Goal: Find specific page/section: Find specific page/section

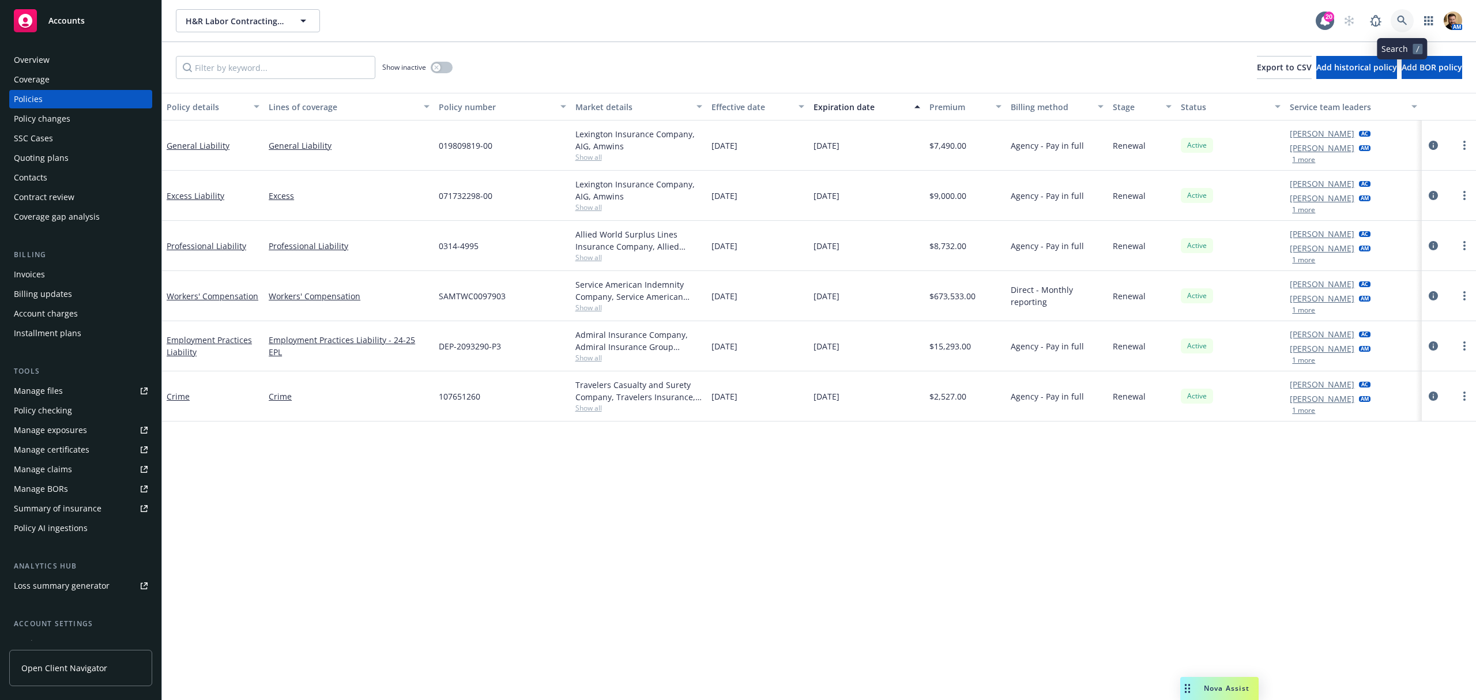
click at [1394, 20] on link at bounding box center [1402, 20] width 23 height 23
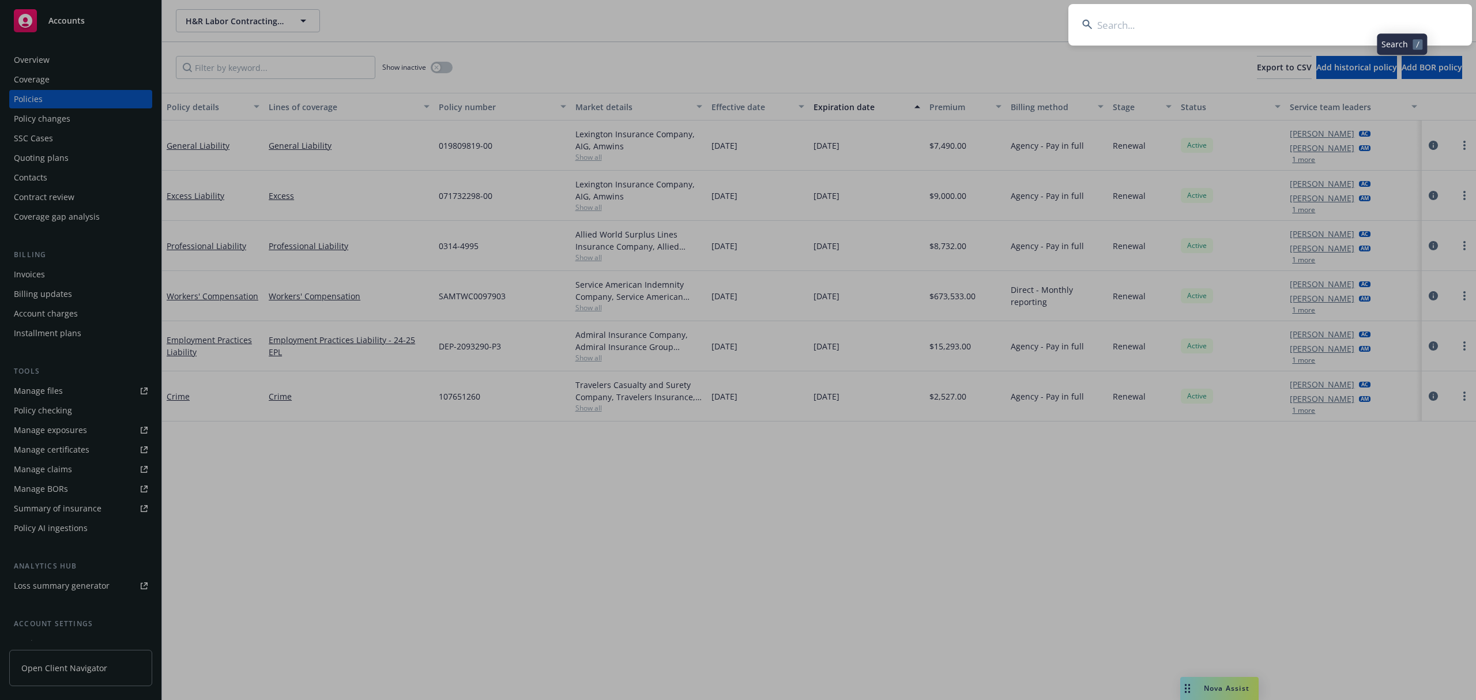
click at [1370, 26] on input at bounding box center [1270, 25] width 404 height 42
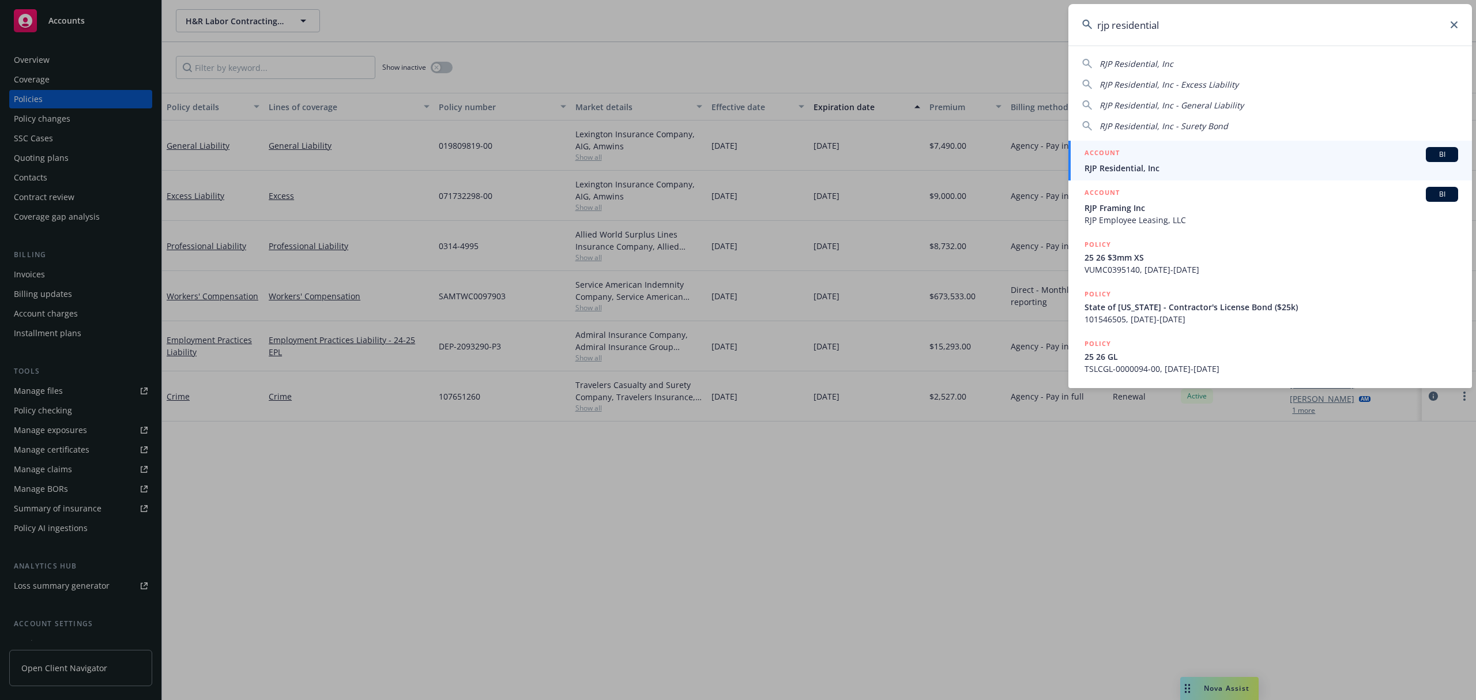
type input "rjp residential"
click at [1156, 160] on div "ACCOUNT BI" at bounding box center [1271, 154] width 374 height 15
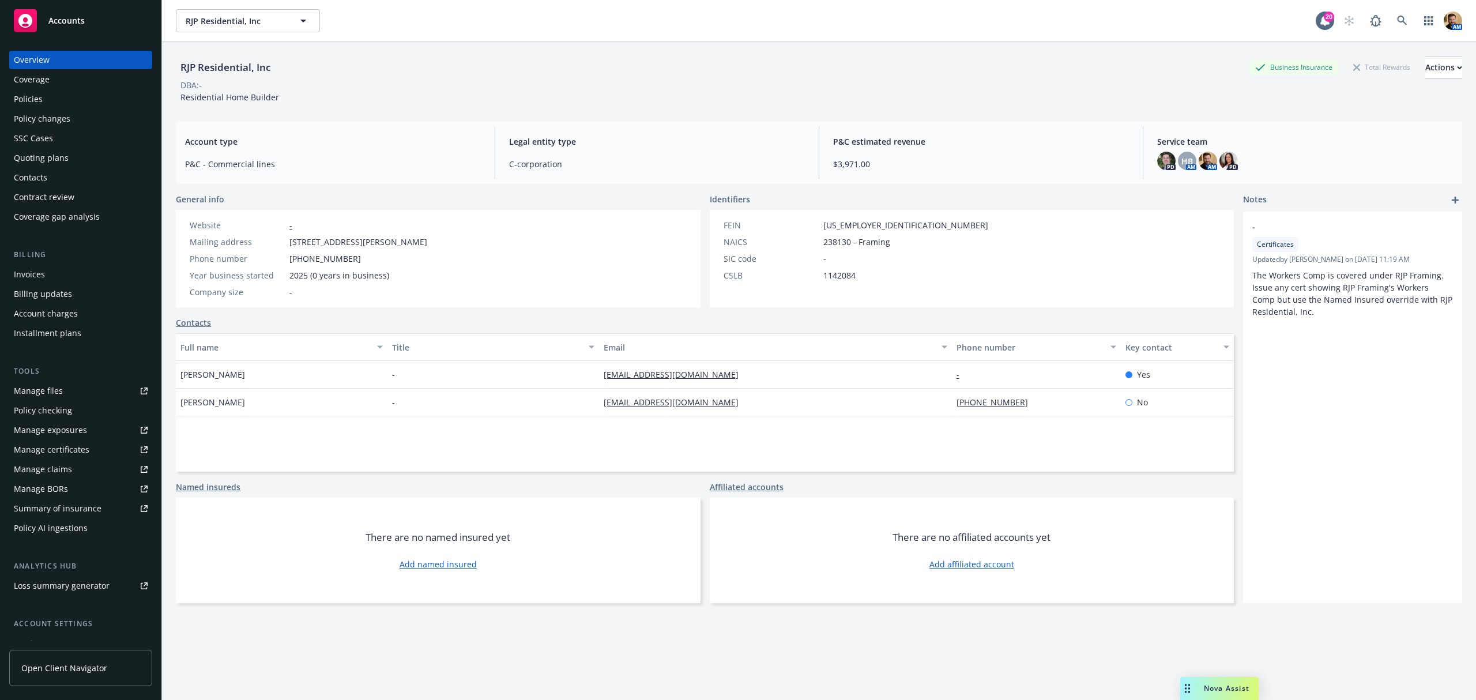
click at [40, 88] on div "Coverage" at bounding box center [32, 79] width 36 height 18
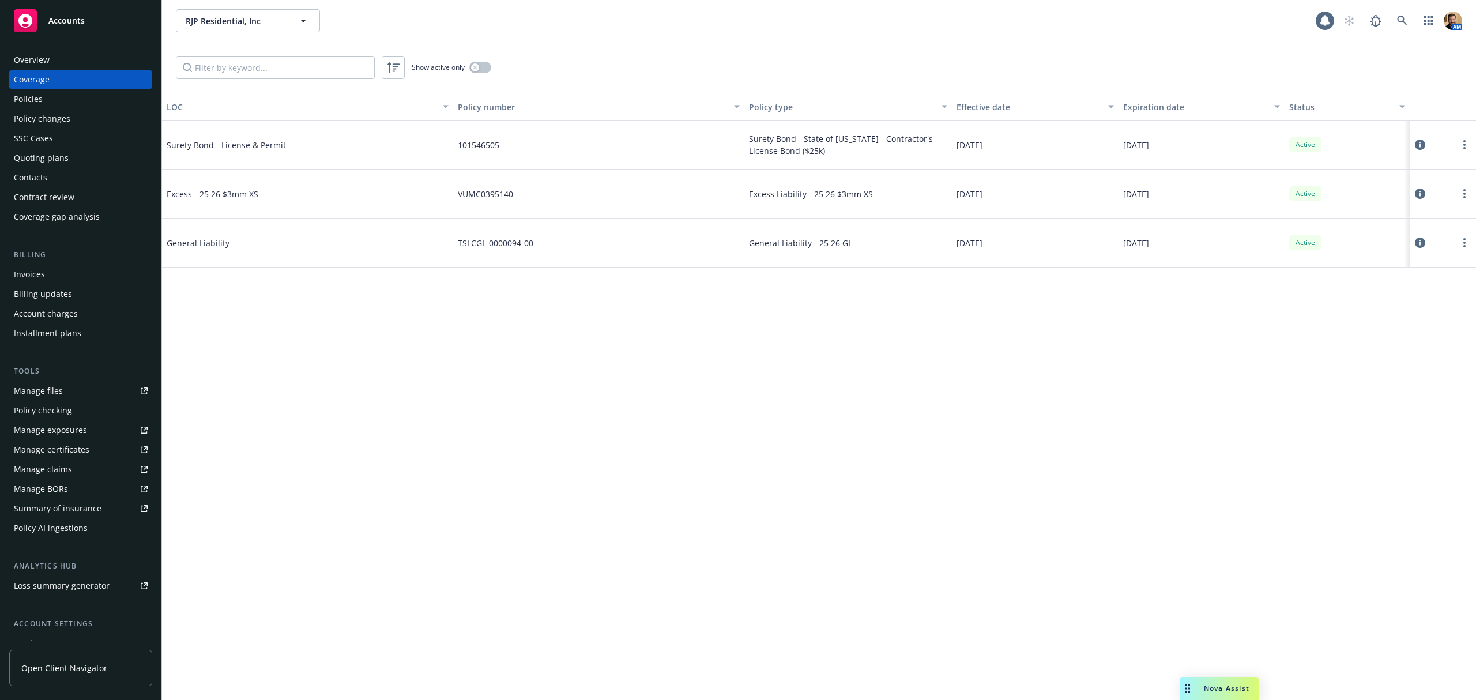
click at [36, 100] on div "Policies" at bounding box center [28, 99] width 29 height 18
